Goal: Transaction & Acquisition: Purchase product/service

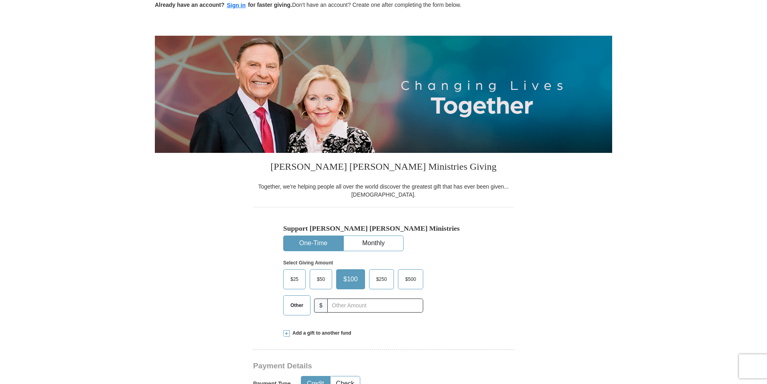
scroll to position [64, 0]
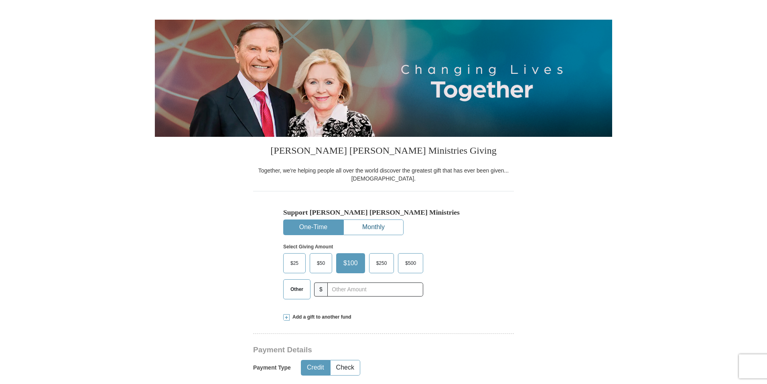
click at [380, 224] on button "Monthly" at bounding box center [373, 227] width 59 height 15
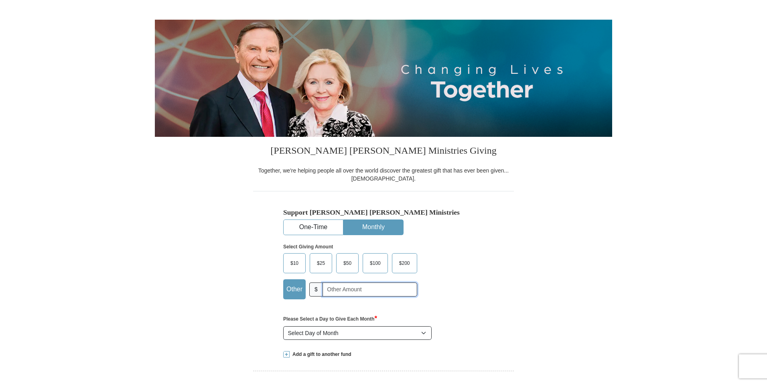
click at [333, 286] on input "text" at bounding box center [370, 290] width 95 height 14
type input "30."
click at [424, 333] on select "Select Day of Month 1 2 3 4 5 6 7 8 9 10 11 12 13 14 15 16 17 18 19 20 21 22 23…" at bounding box center [357, 333] width 148 height 14
click at [283, 327] on select "Select Day of Month 1 2 3 4 5 6 7 8 9 10 11 12 13 14 15 16 17 18 19 20 21 22 23…" at bounding box center [357, 333] width 148 height 14
click at [506, 263] on div "Support [PERSON_NAME] [PERSON_NAME] Ministries One-Time Monthly Select Giving A…" at bounding box center [383, 267] width 261 height 152
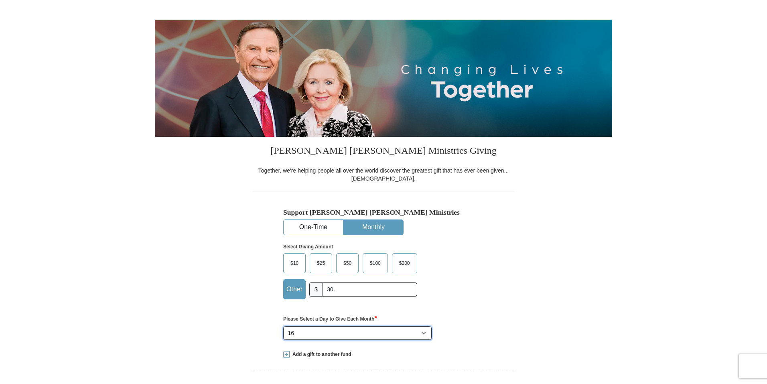
click at [425, 333] on select "Select Day of Month 1 2 3 4 5 6 7 8 9 10 11 12 13 14 15 16 17 18 19 20 21 22 23…" at bounding box center [357, 333] width 148 height 14
select select "15"
click at [283, 327] on select "Select Day of Month 1 2 3 4 5 6 7 8 9 10 11 12 13 14 15 16 17 18 19 20 21 22 23…" at bounding box center [357, 333] width 148 height 14
click at [477, 280] on div "Select Giving Amount Amount must be a valid number The total gift cannot be les…" at bounding box center [383, 270] width 201 height 70
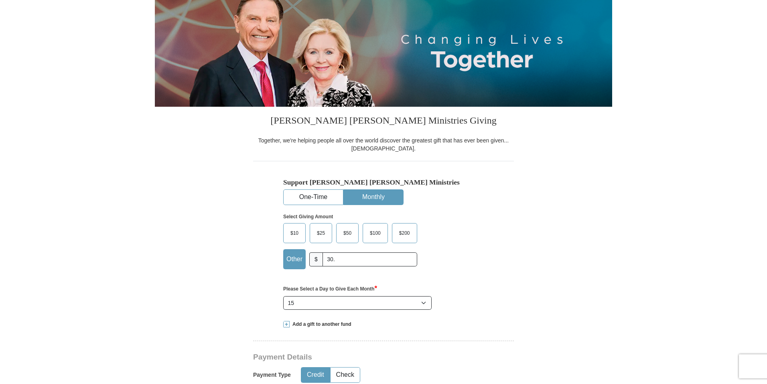
scroll to position [96, 0]
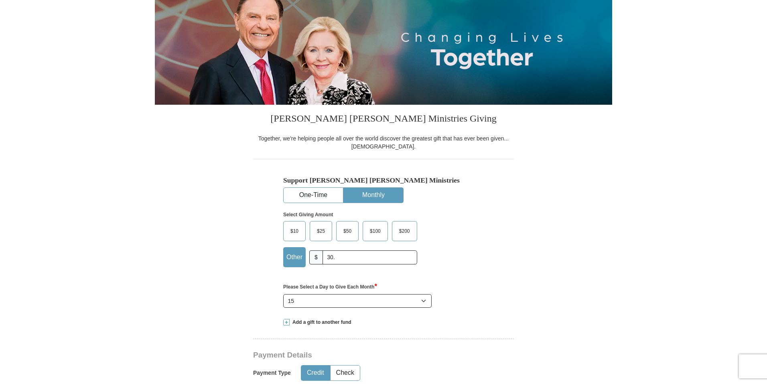
click at [477, 280] on div "Please Select a Day to Give Each Month * You selected to give a monthly gift. P…" at bounding box center [383, 292] width 201 height 32
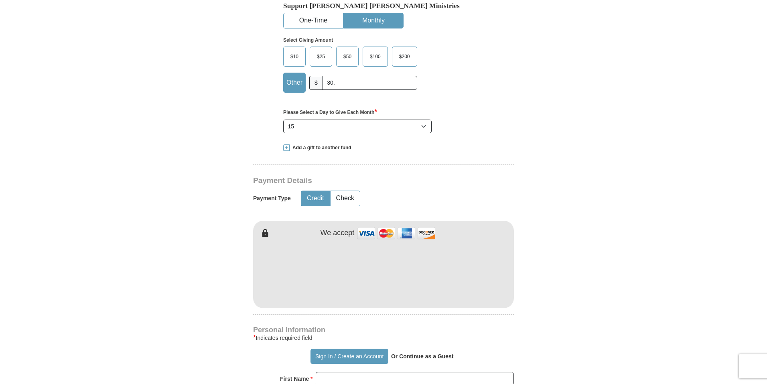
scroll to position [273, 0]
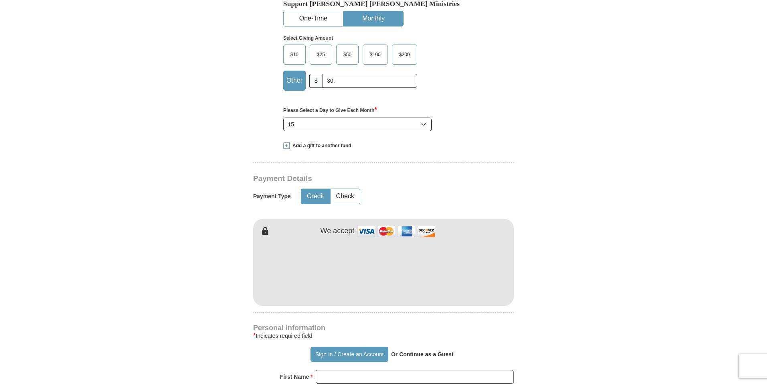
click at [585, 308] on form "Already have an account? Sign in for faster giving. Don't have an account? Crea…" at bounding box center [384, 287] width 458 height 1056
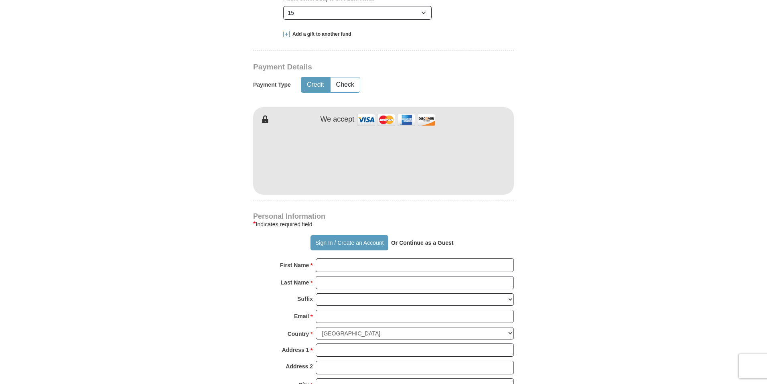
scroll to position [385, 0]
click at [350, 240] on button "Sign In / Create an Account" at bounding box center [349, 241] width 77 height 15
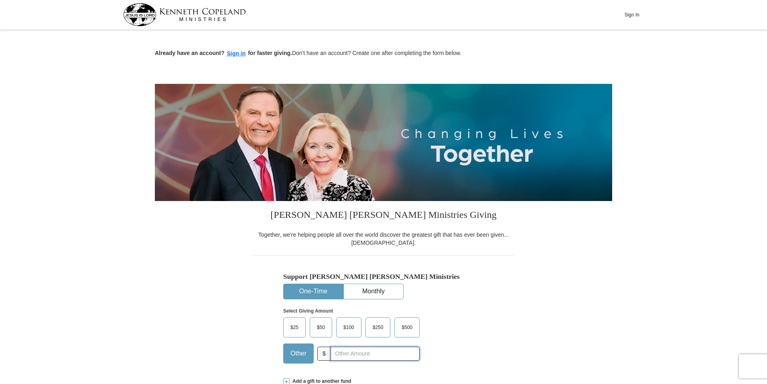
click at [336, 356] on input "text" at bounding box center [375, 354] width 89 height 14
